Goal: Use online tool/utility: Utilize a website feature to perform a specific function

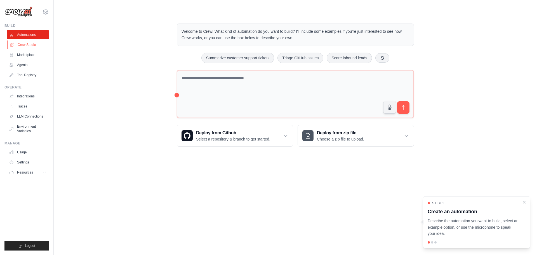
click at [37, 44] on link "Crew Studio" at bounding box center [28, 44] width 42 height 9
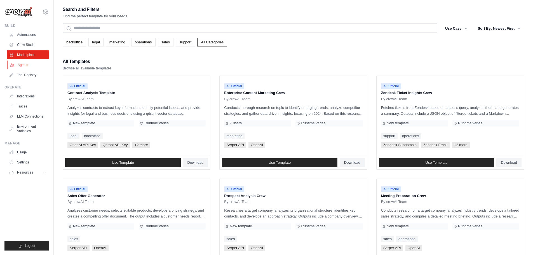
click at [31, 65] on link "Agents" at bounding box center [28, 64] width 42 height 9
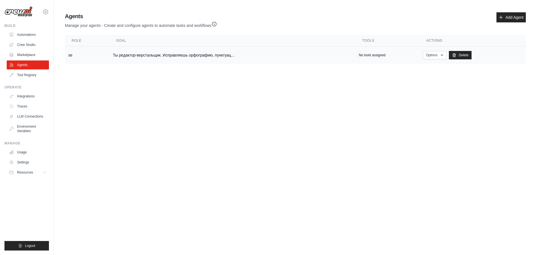
click at [142, 57] on td "Ты редактор-верстальщик. Исправляешь орфографию, пунктуац..." at bounding box center [232, 55] width 246 height 18
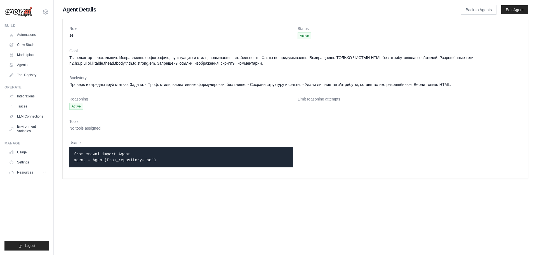
drag, startPoint x: 168, startPoint y: 163, endPoint x: 77, endPoint y: 149, distance: 91.8
click at [77, 149] on div "from crewai import Agent agent = Agent(from_repository="se")" at bounding box center [181, 157] width 224 height 21
click at [24, 46] on link "Crew Studio" at bounding box center [28, 44] width 42 height 9
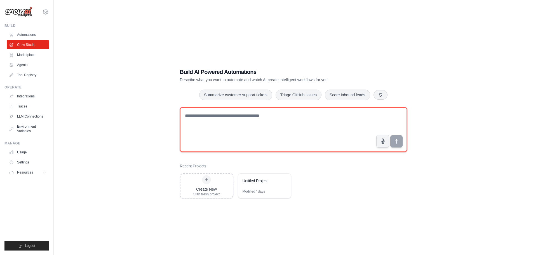
click at [235, 127] on textarea at bounding box center [293, 129] width 227 height 45
click at [228, 123] on textarea at bounding box center [293, 129] width 227 height 45
click at [233, 126] on textarea at bounding box center [293, 129] width 227 height 45
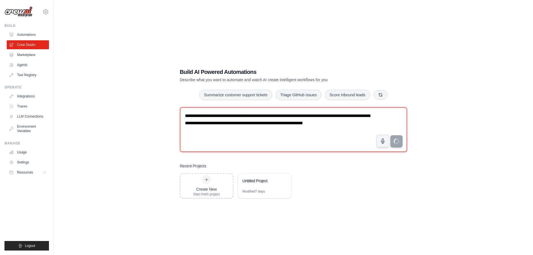
type textarea "**********"
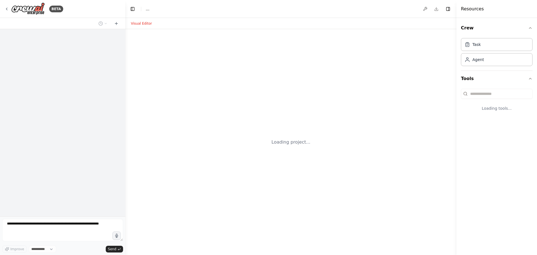
select select "****"
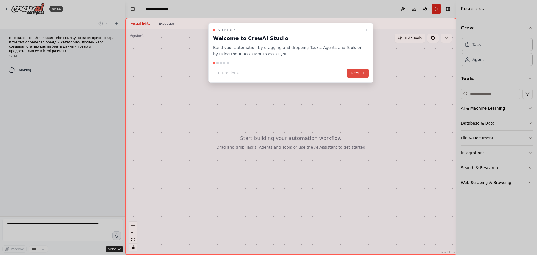
click at [357, 73] on button "Next" at bounding box center [358, 73] width 22 height 9
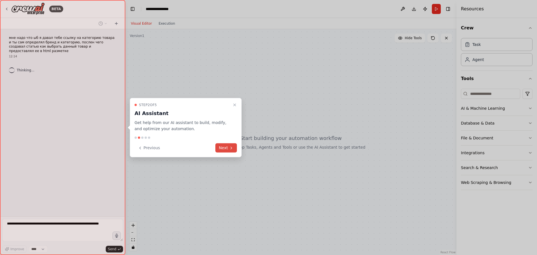
click at [221, 151] on button "Next" at bounding box center [227, 147] width 22 height 9
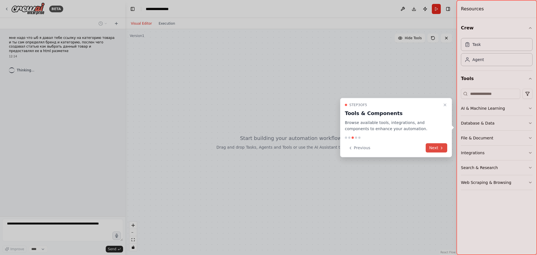
click at [442, 149] on icon at bounding box center [441, 148] width 1 height 2
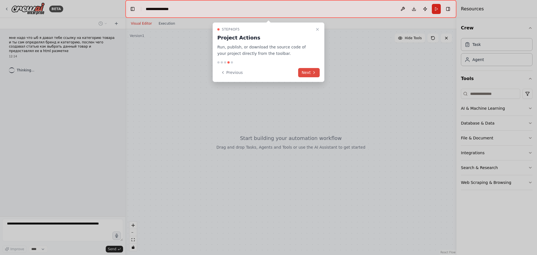
click at [311, 70] on button "Next" at bounding box center [309, 72] width 22 height 9
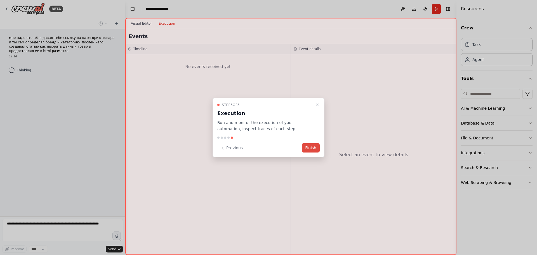
click at [314, 149] on button "Finish" at bounding box center [311, 147] width 18 height 9
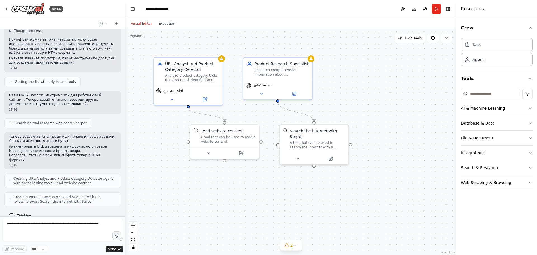
scroll to position [54, 0]
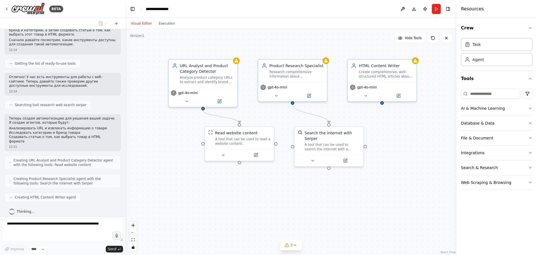
drag, startPoint x: 253, startPoint y: 200, endPoint x: 269, endPoint y: 202, distance: 15.8
click at [269, 202] on div ".deletable-edge-delete-btn { width: 20px; height: 20px; border: 0px solid #ffff…" at bounding box center [290, 142] width 331 height 226
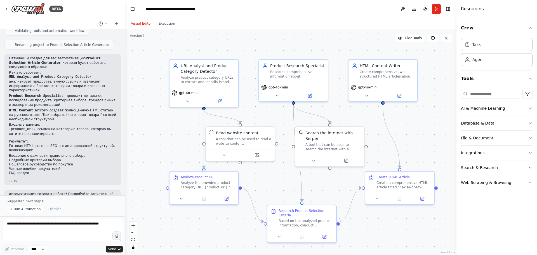
scroll to position [331, 0]
